Goal: Information Seeking & Learning: Check status

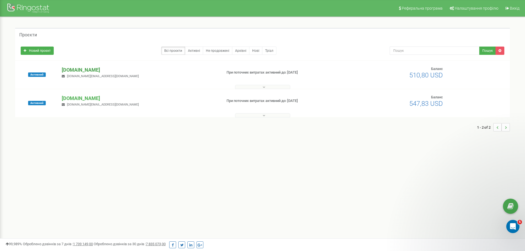
click at [88, 69] on p "[DOMAIN_NAME]" at bounding box center [140, 69] width 156 height 7
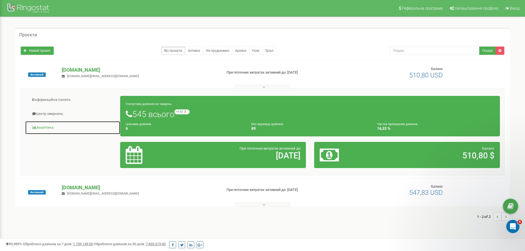
click at [47, 129] on link "Аналiтика" at bounding box center [72, 127] width 95 height 13
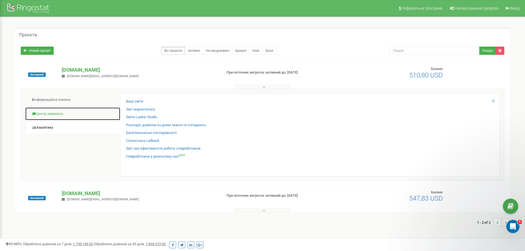
click at [60, 118] on link "Центр звернень" at bounding box center [72, 113] width 95 height 13
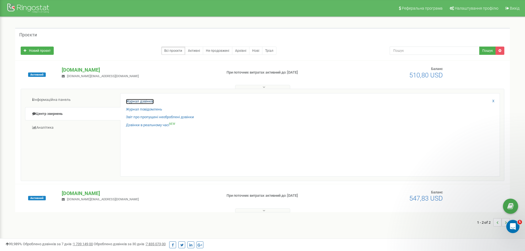
click at [130, 101] on link "Журнал дзвінків" at bounding box center [140, 101] width 28 height 5
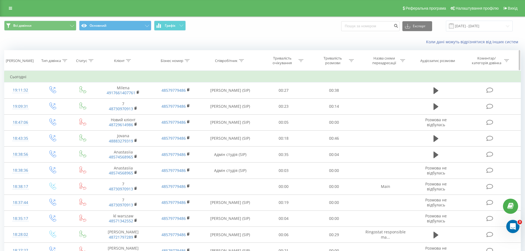
click at [129, 62] on icon at bounding box center [128, 60] width 5 height 3
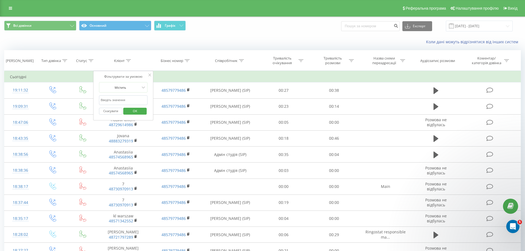
click at [129, 99] on input "text" at bounding box center [123, 100] width 48 height 10
paste input "+49 1766 14-07-761"
click button "OK" at bounding box center [134, 111] width 23 height 7
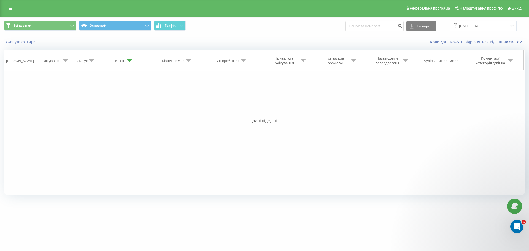
click at [131, 62] on div at bounding box center [129, 60] width 5 height 5
click at [104, 101] on input "+4917661407761" at bounding box center [124, 100] width 48 height 10
type input "4917661407761"
click button "OK" at bounding box center [135, 111] width 23 height 7
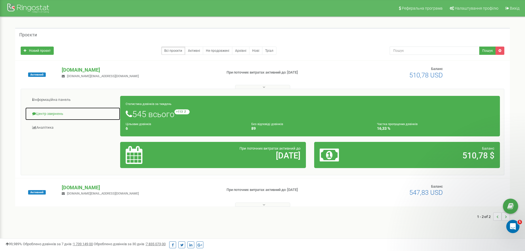
click at [50, 113] on link "Центр звернень" at bounding box center [72, 113] width 95 height 13
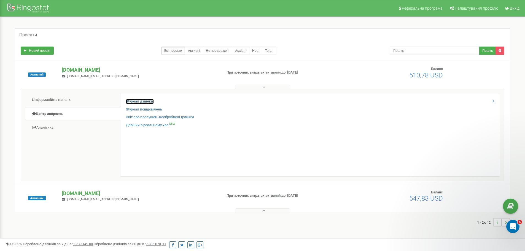
click at [141, 101] on link "Журнал дзвінків" at bounding box center [140, 101] width 28 height 5
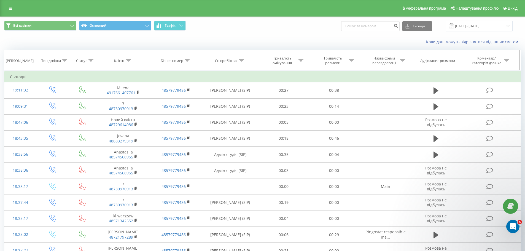
click at [241, 60] on icon at bounding box center [241, 60] width 5 height 3
click at [229, 99] on input "text" at bounding box center [230, 100] width 48 height 10
type input "вероніка"
click at [245, 115] on span "OK" at bounding box center [241, 111] width 15 height 9
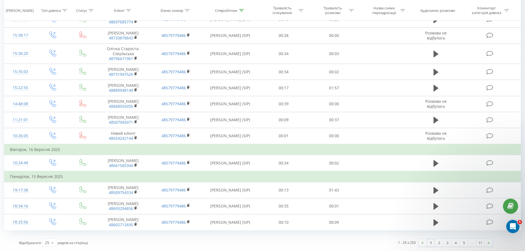
scroll to position [228, 0]
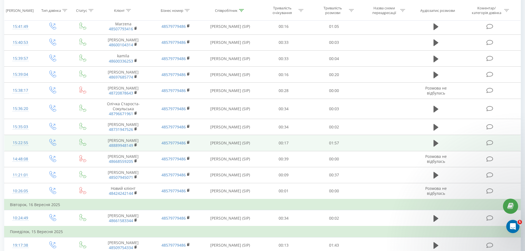
drag, startPoint x: 434, startPoint y: 142, endPoint x: 430, endPoint y: 143, distance: 4.8
click at [434, 142] on icon at bounding box center [435, 143] width 5 height 7
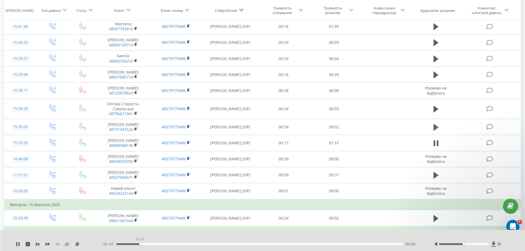
click at [140, 243] on div "00:09" at bounding box center [259, 244] width 286 height 2
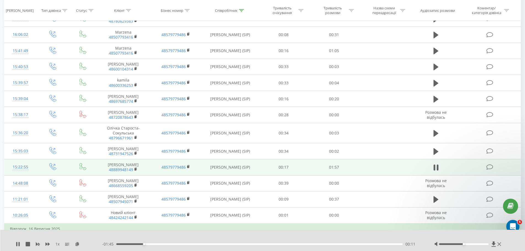
scroll to position [173, 0]
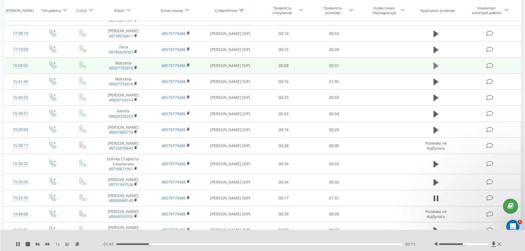
click at [434, 66] on icon at bounding box center [435, 66] width 5 height 7
click at [135, 245] on div "- 00:30 00:00 00:00" at bounding box center [261, 244] width 318 height 6
click at [137, 244] on div "00:02" at bounding box center [259, 244] width 286 height 2
click at [200, 243] on div "00:05" at bounding box center [259, 244] width 286 height 2
click at [237, 243] on div "00:10" at bounding box center [259, 244] width 286 height 2
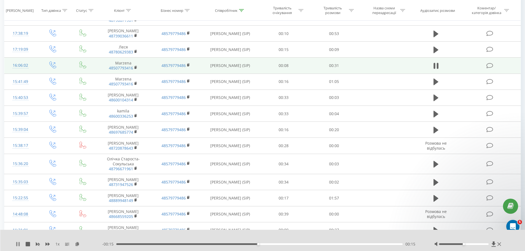
click at [18, 244] on icon at bounding box center [18, 244] width 4 height 4
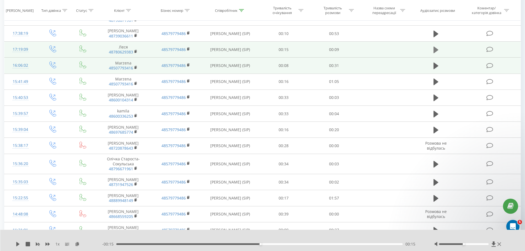
click at [436, 47] on icon at bounding box center [435, 50] width 5 height 8
click at [197, 243] on div "00:02" at bounding box center [259, 244] width 286 height 2
click at [255, 243] on div "00:04" at bounding box center [259, 244] width 286 height 2
click at [322, 243] on div "- 00:04 00:04 00:04" at bounding box center [261, 244] width 318 height 6
click at [326, 244] on div "00:07" at bounding box center [259, 244] width 286 height 2
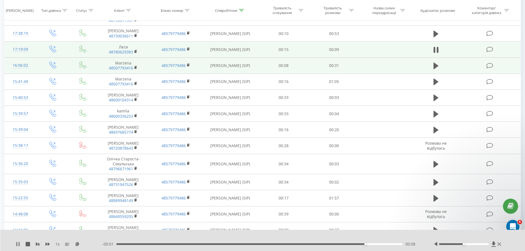
click at [19, 246] on icon at bounding box center [18, 244] width 1 height 4
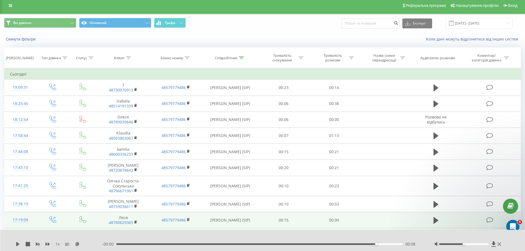
scroll to position [0, 0]
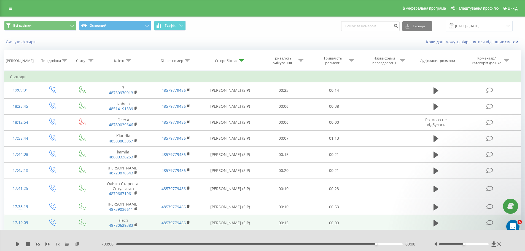
click at [5, 8] on div "Реферальна програма Налаштування профілю Вихід" at bounding box center [262, 8] width 525 height 17
click at [7, 8] on link at bounding box center [11, 8] width 10 height 8
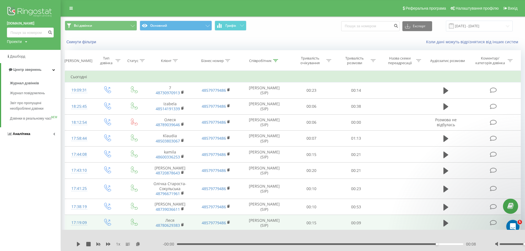
click at [26, 136] on span "Аналiтика" at bounding box center [22, 134] width 18 height 4
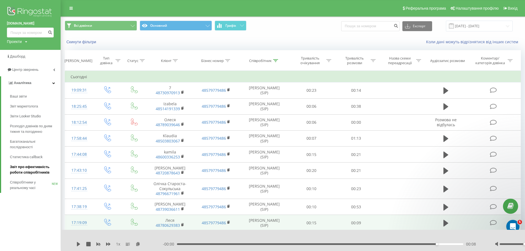
click at [37, 170] on span "Звіт про ефективність роботи співробітників" at bounding box center [34, 169] width 48 height 11
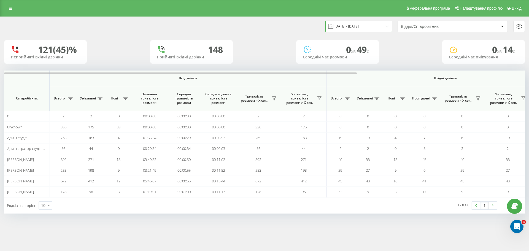
click at [377, 25] on input "[DATE] - [DATE]" at bounding box center [358, 26] width 67 height 11
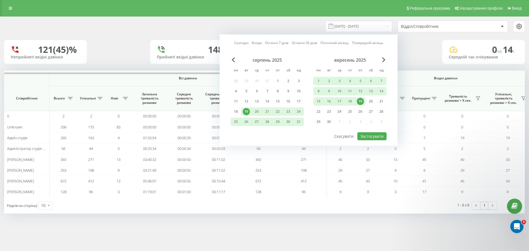
click at [359, 102] on div "19" at bounding box center [360, 101] width 7 height 7
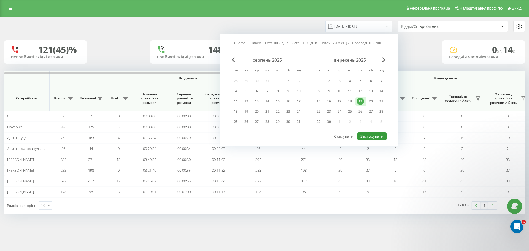
click at [372, 137] on button "Застосувати" at bounding box center [371, 136] width 29 height 8
type input "[DATE] - [DATE]"
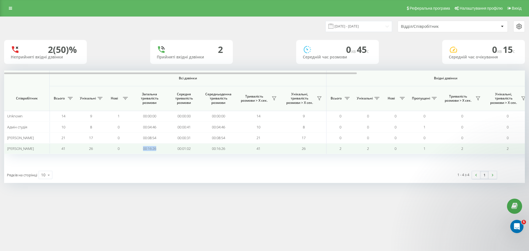
drag, startPoint x: 139, startPoint y: 149, endPoint x: 158, endPoint y: 149, distance: 18.7
click at [158, 149] on td "00:16:26" at bounding box center [149, 148] width 34 height 11
copy td "00:16:26"
